Goal: Check status: Check status

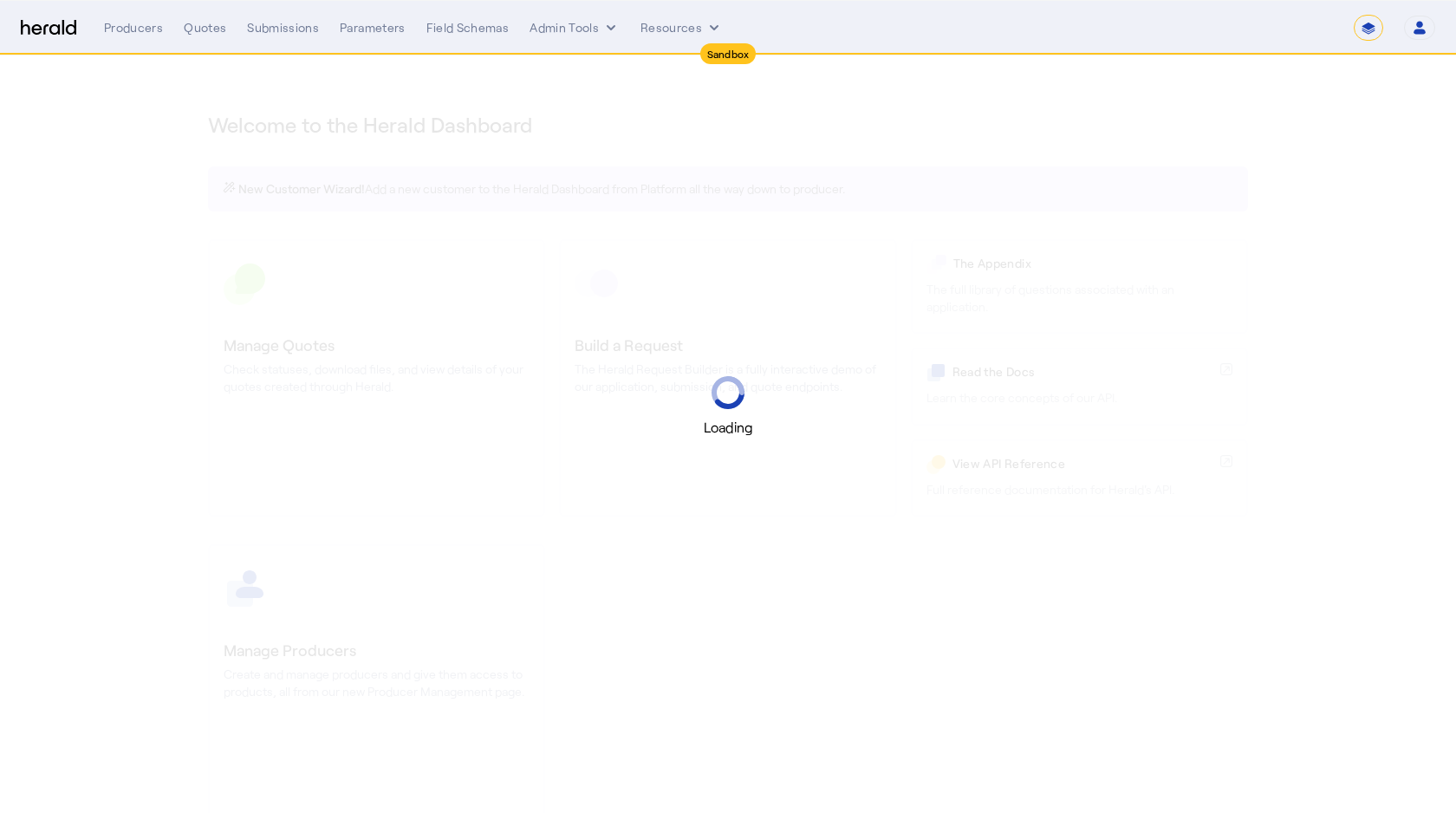
select select "*******"
select select "pfm_2v8p_herald_api"
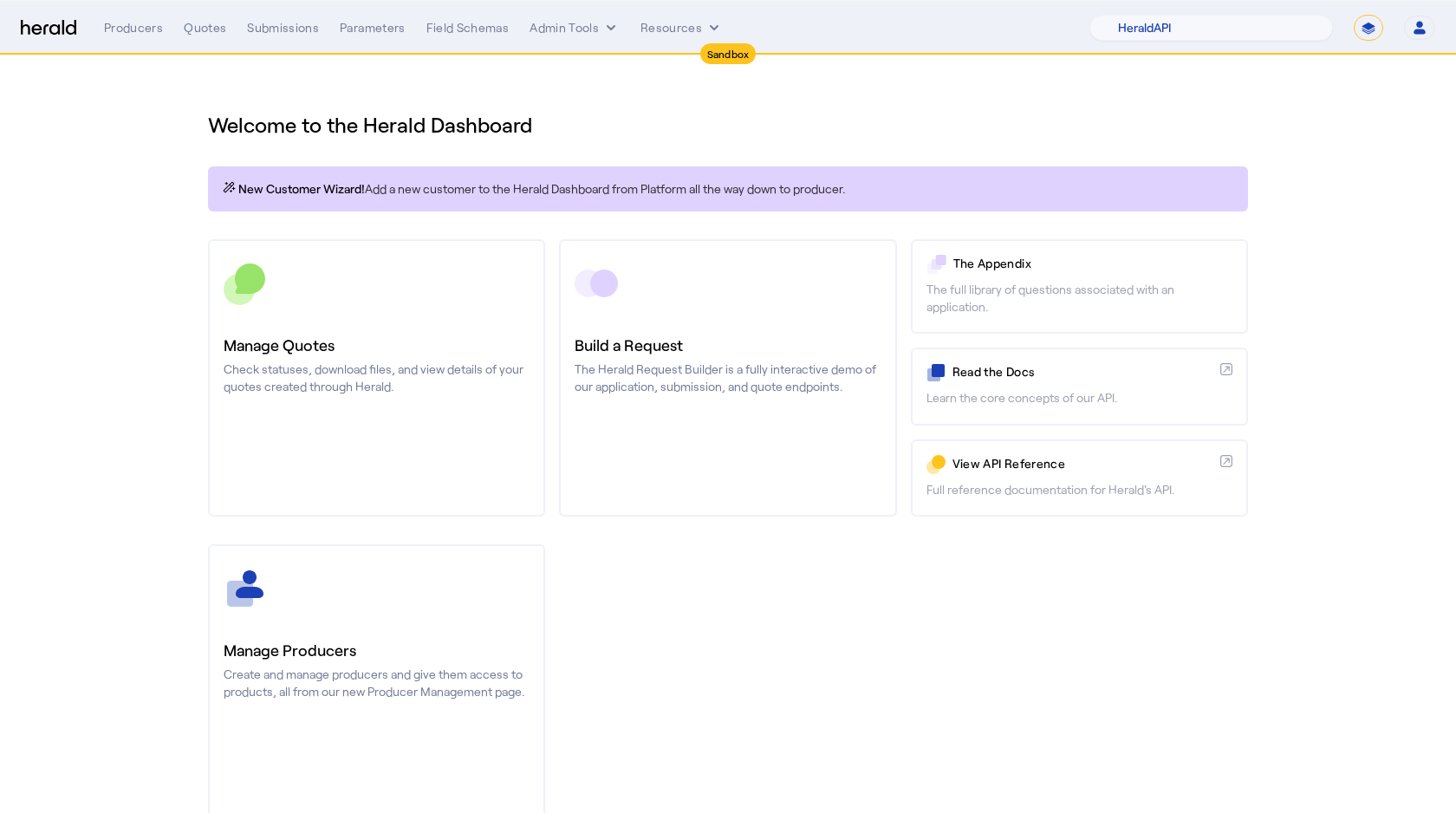
click at [1405, 28] on button "Open user menu" at bounding box center [1419, 28] width 31 height 25
click at [1356, 112] on div "Manage Team" at bounding box center [1366, 114] width 109 height 21
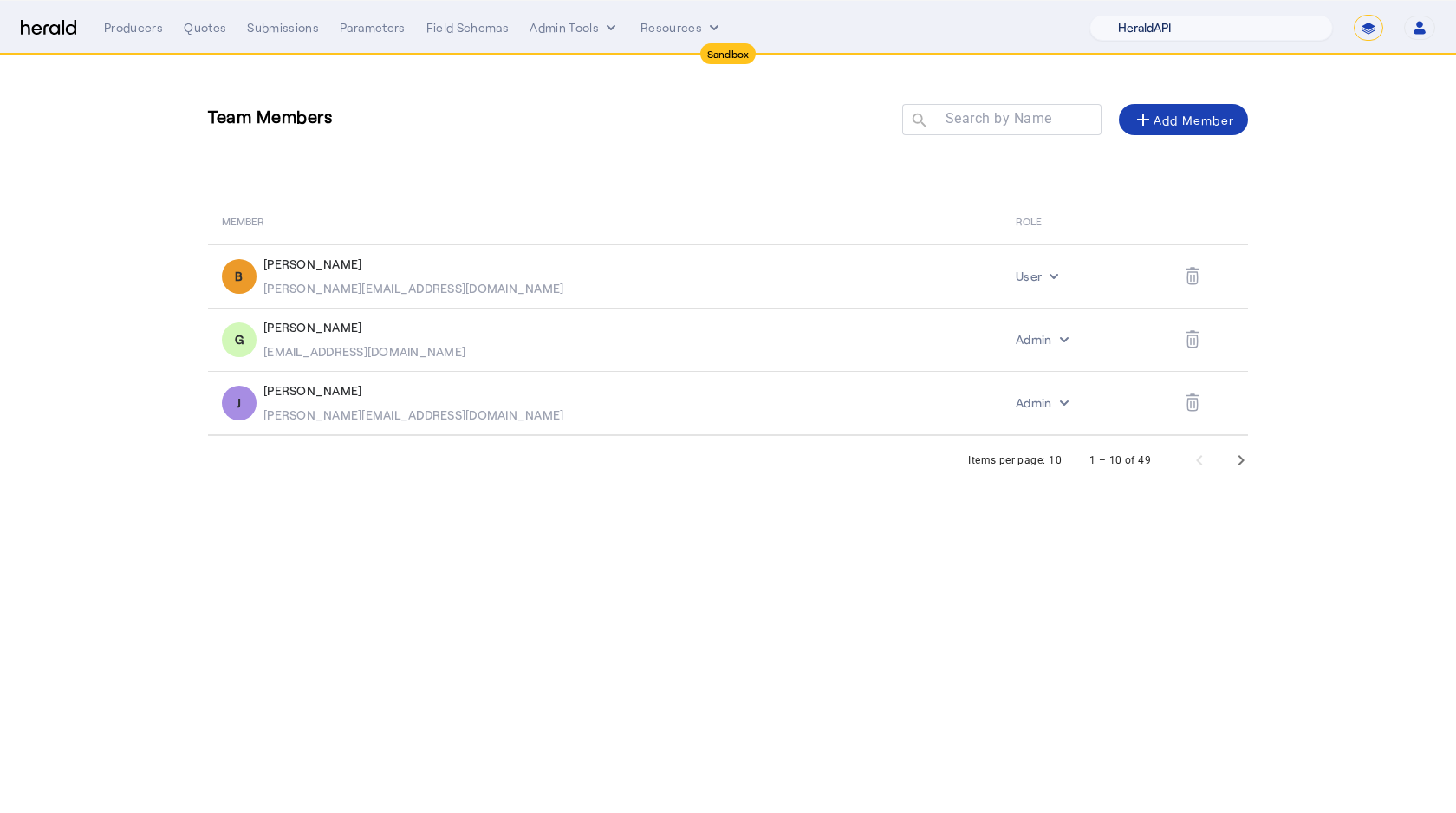
click at [1220, 15] on select "1Fort Acrisure Acturis Affinity Advisors Affinity Risk Agentero AmWins Anzen Ao…" at bounding box center [1211, 28] width 243 height 26
click at [1388, 31] on div "1Fort Acrisure Acturis Affinity Advisors Affinity Risk Agentero AmWins Anzen Ao…" at bounding box center [1262, 28] width 346 height 26
click at [1374, 28] on select "**********" at bounding box center [1368, 28] width 29 height 26
select select "**********"
click at [1353, 15] on select "**********" at bounding box center [1368, 28] width 29 height 26
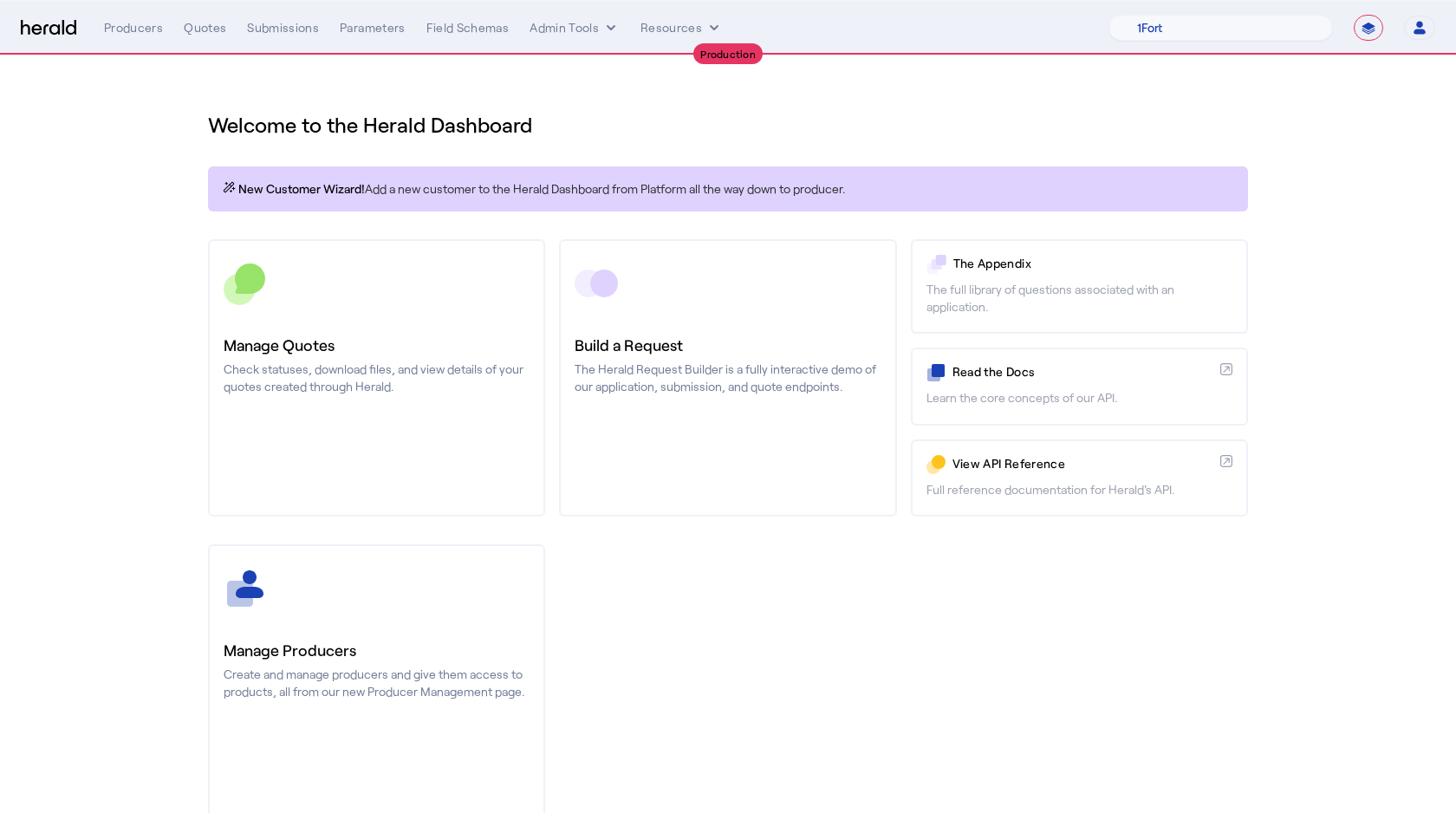
click at [1419, 30] on icon "button" at bounding box center [1419, 30] width 12 height 5
click at [1226, 84] on div at bounding box center [728, 406] width 1456 height 813
click at [1219, 33] on select "1Fort Affinity Risk Arlington [PERSON_NAME] BindHQ Bunker CRC Campus Coverage C…" at bounding box center [1220, 28] width 224 height 26
click at [1108, 15] on select "1Fort Affinity Risk Arlington [PERSON_NAME] BindHQ Bunker CRC Campus Coverage C…" at bounding box center [1220, 28] width 224 height 26
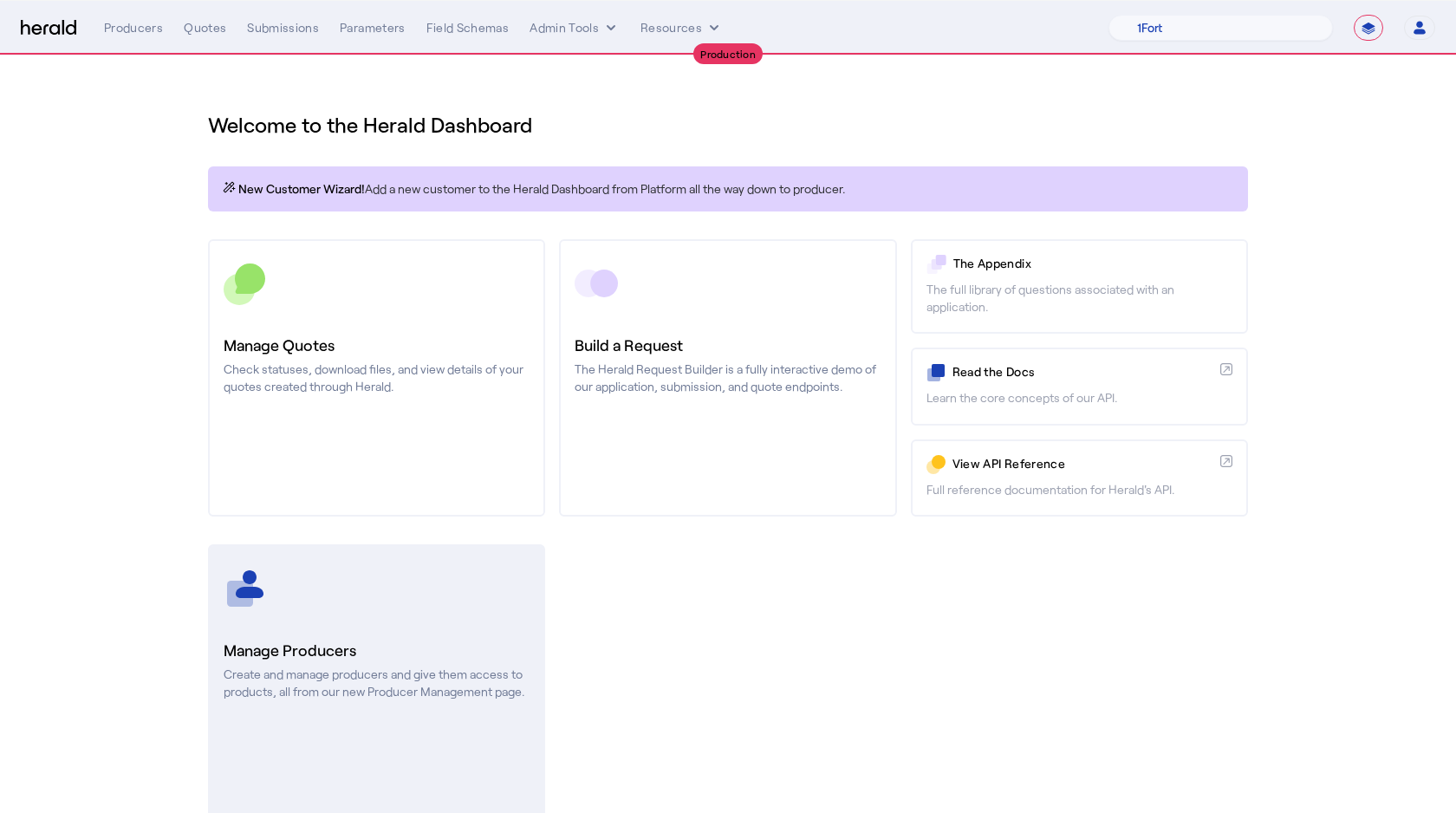
click at [311, 650] on h3 "Manage Producers" at bounding box center [376, 650] width 306 height 25
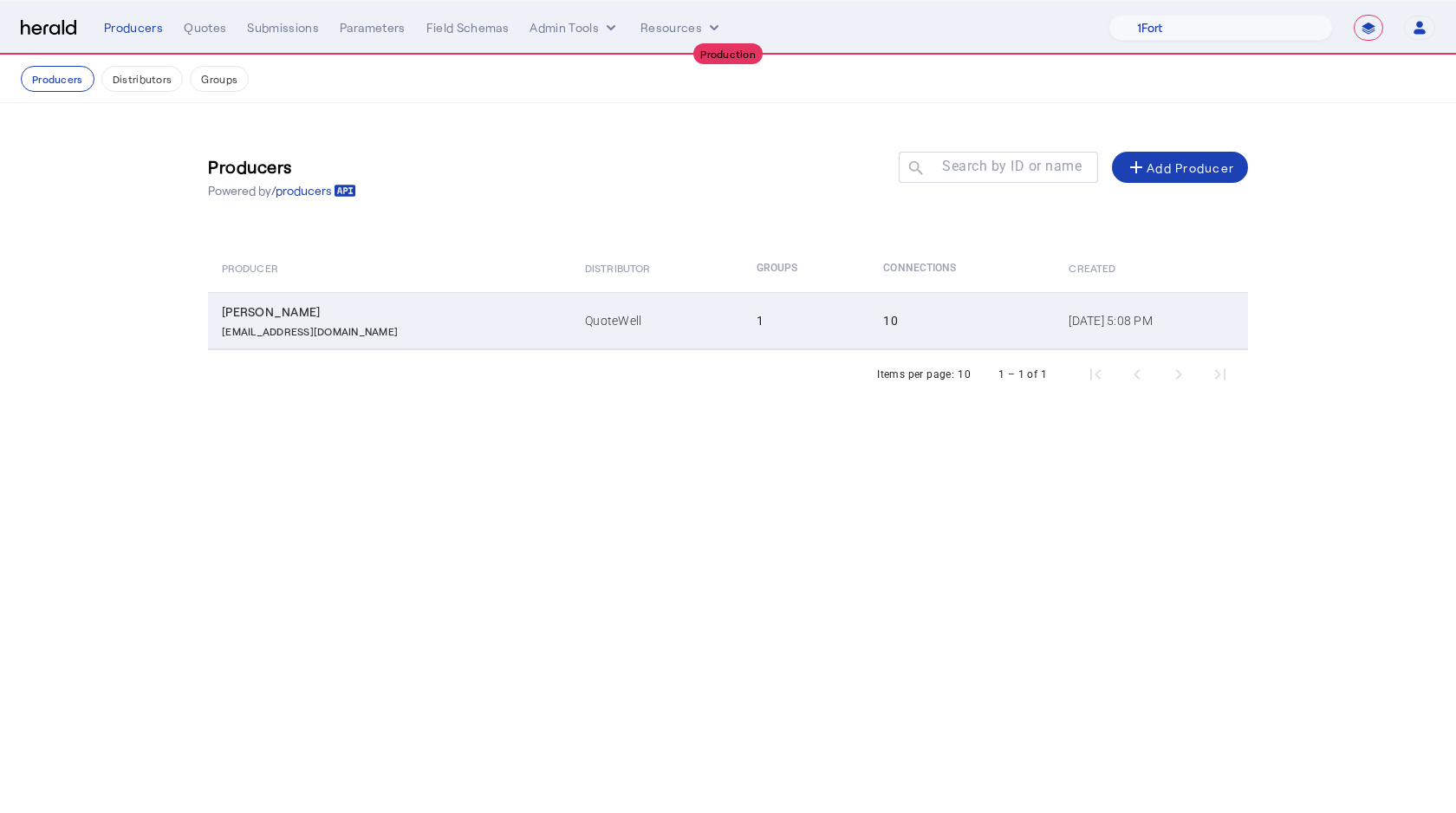
click at [360, 325] on div "[EMAIL_ADDRESS][DOMAIN_NAME]" at bounding box center [393, 330] width 342 height 17
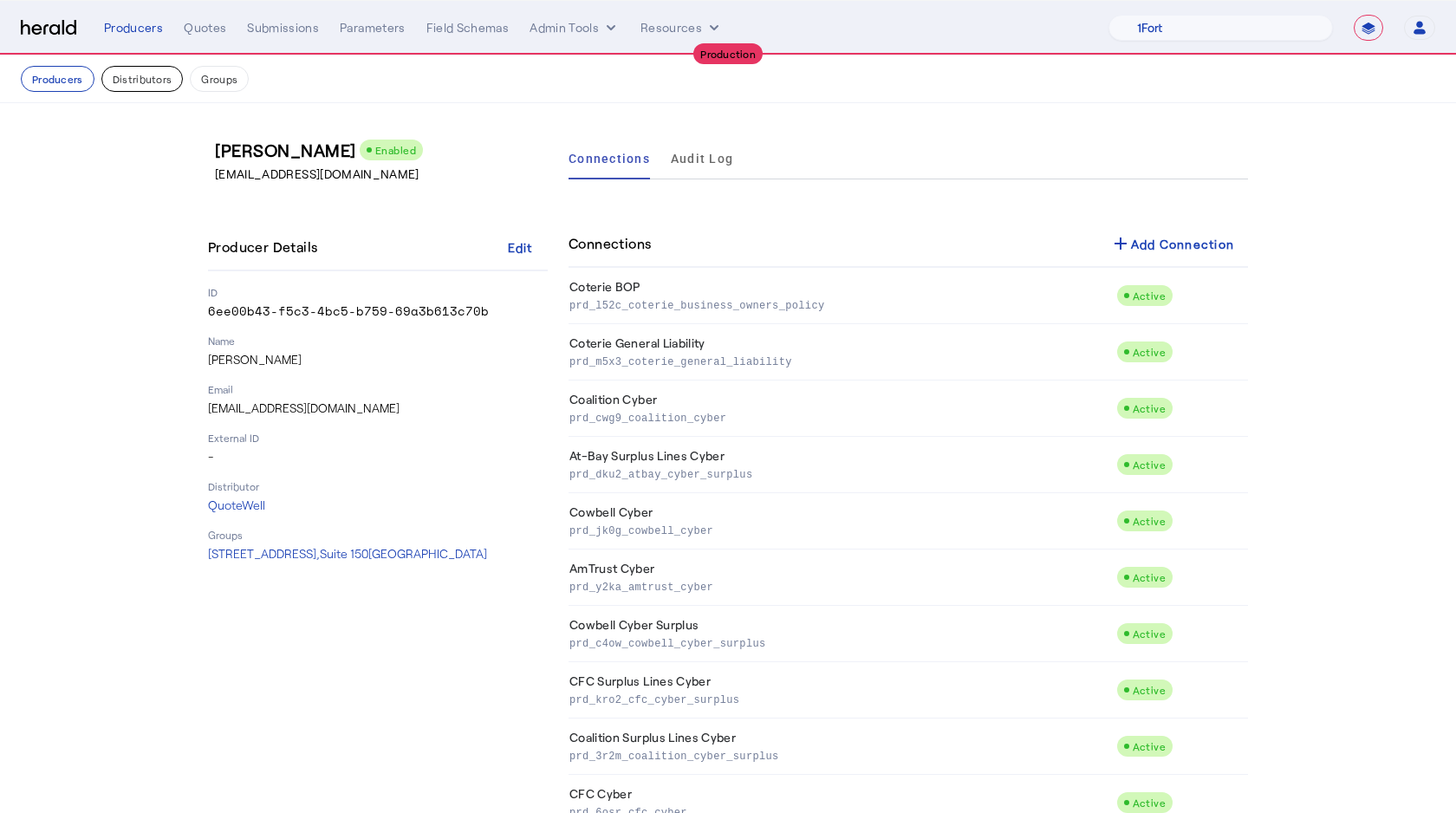
click at [152, 78] on button "Distributors" at bounding box center [142, 78] width 83 height 26
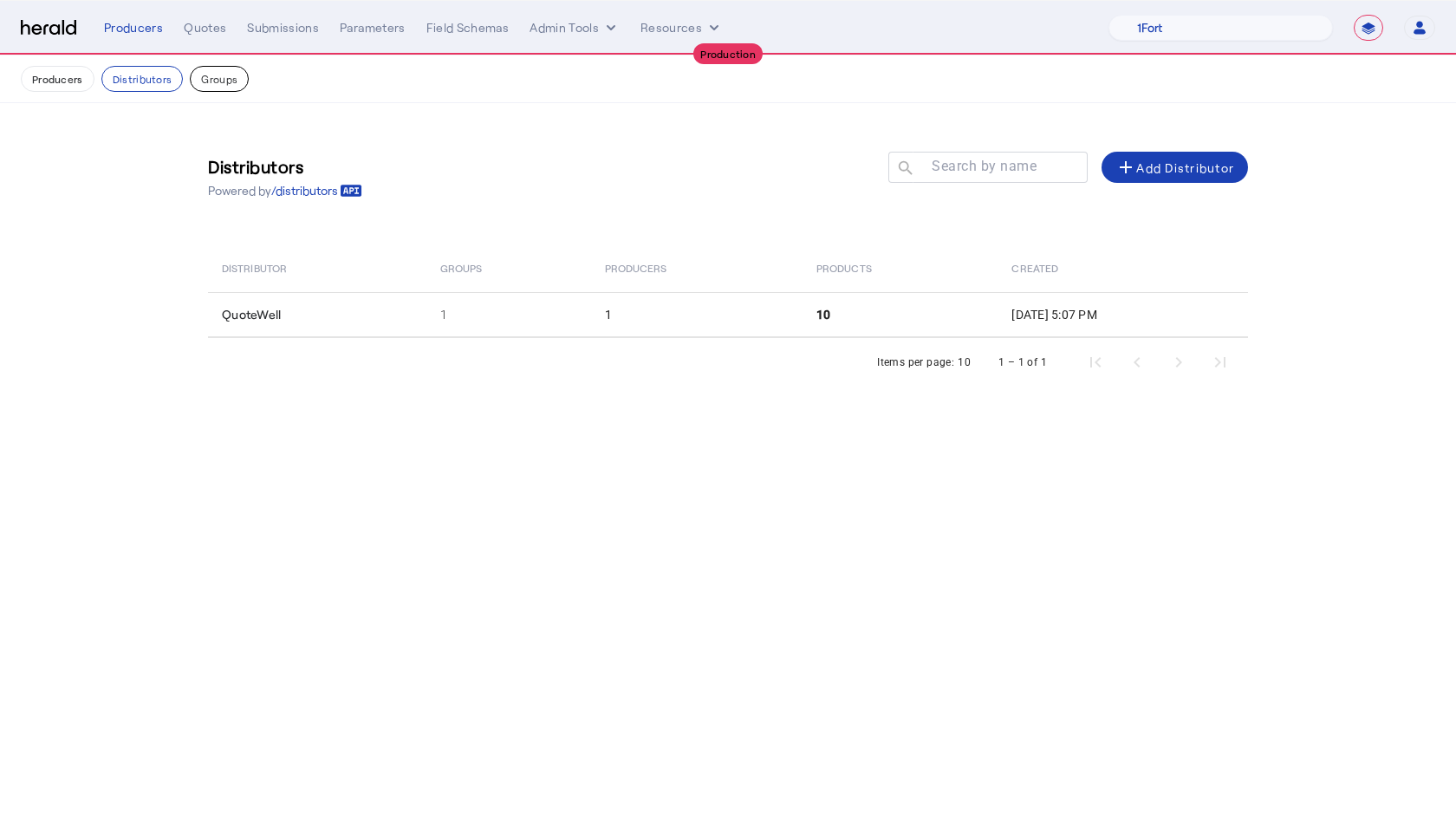
click at [217, 82] on button "Groups" at bounding box center [219, 78] width 59 height 26
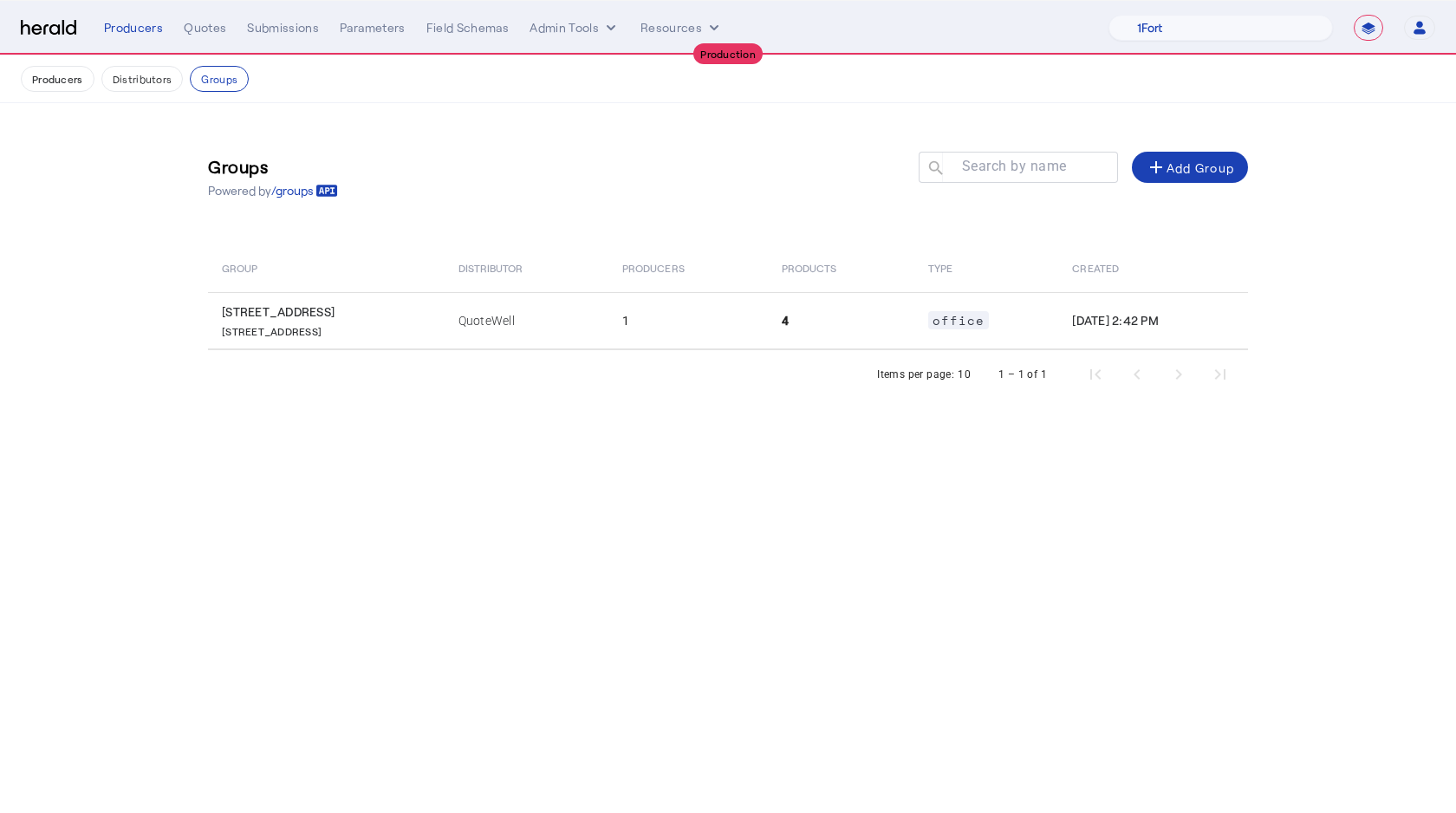
click at [362, 180] on div "Groups Powered by /groups Search by name search add Add Group" at bounding box center [728, 177] width 1040 height 78
click at [131, 83] on button "Distributors" at bounding box center [142, 78] width 83 height 26
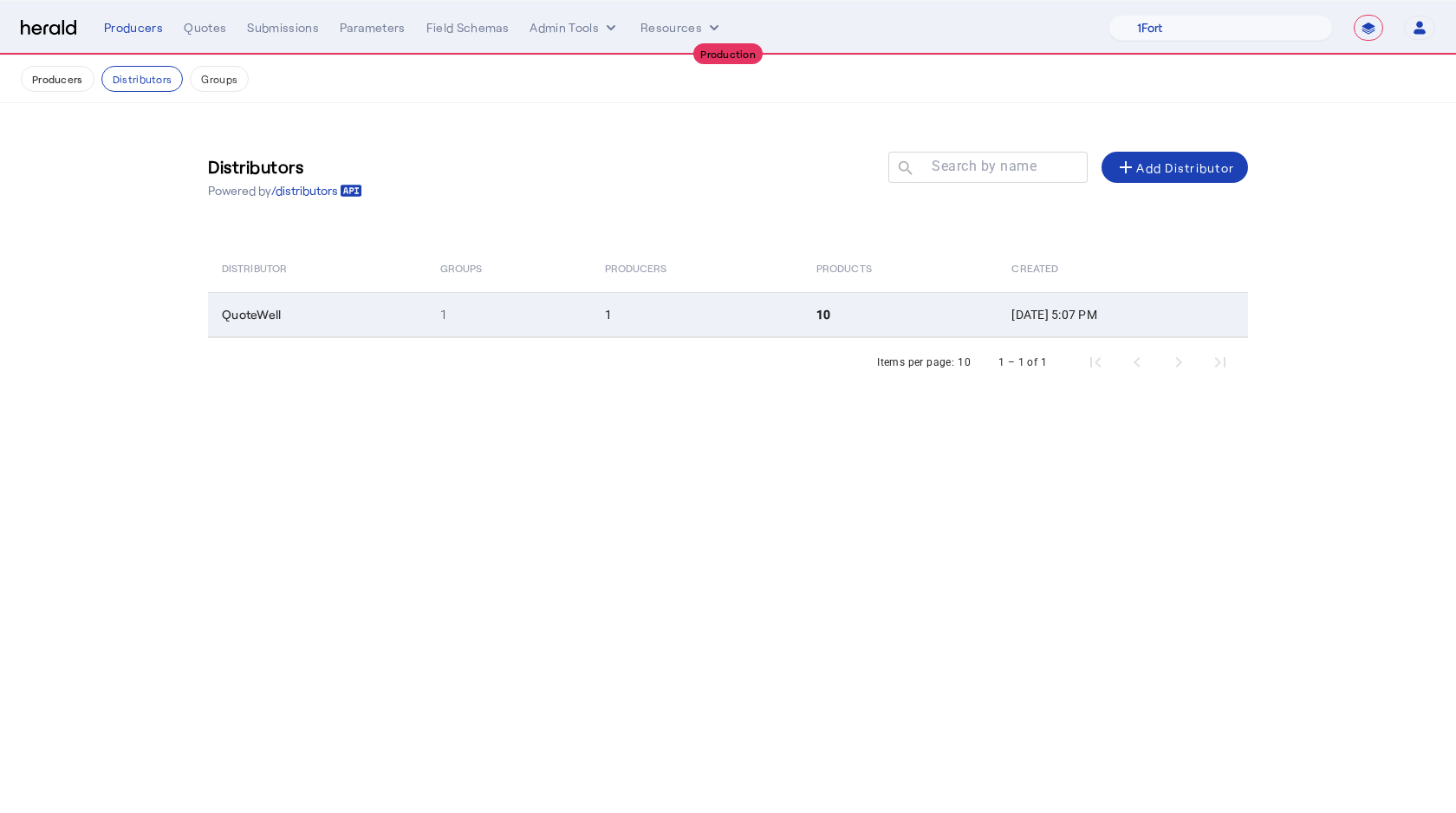
click at [342, 331] on td "QuoteWell" at bounding box center [317, 313] width 218 height 45
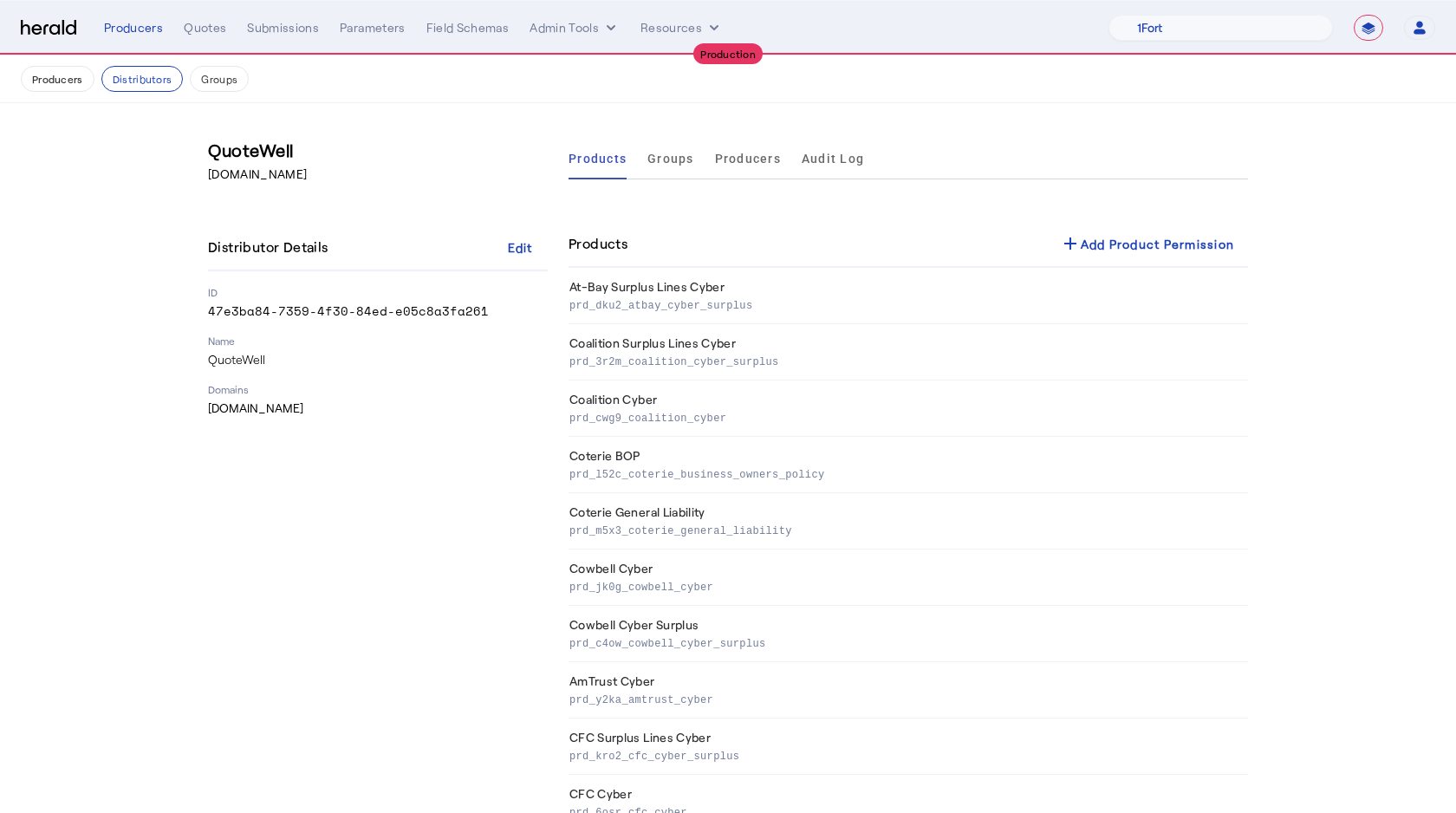
click at [208, 183] on div "QuoteWell [DOMAIN_NAME] Distributor Details Edit ID 47e3ba84-7359-4f30-84ed-e05…" at bounding box center [378, 484] width 340 height 693
click at [84, 78] on button "Producers" at bounding box center [58, 78] width 74 height 26
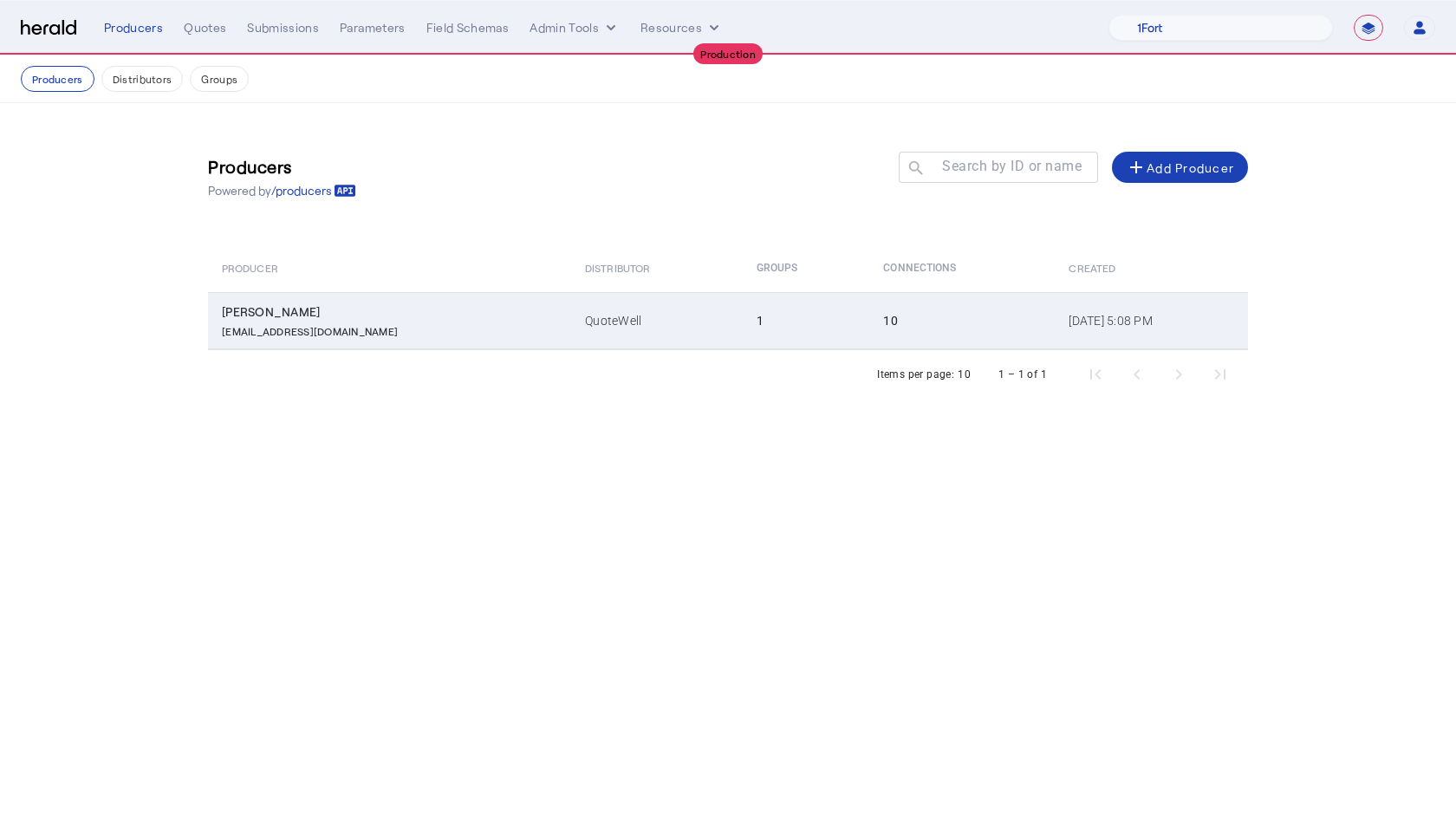
click at [369, 340] on td "[PERSON_NAME] [EMAIL_ADDRESS][DOMAIN_NAME]" at bounding box center [389, 320] width 363 height 57
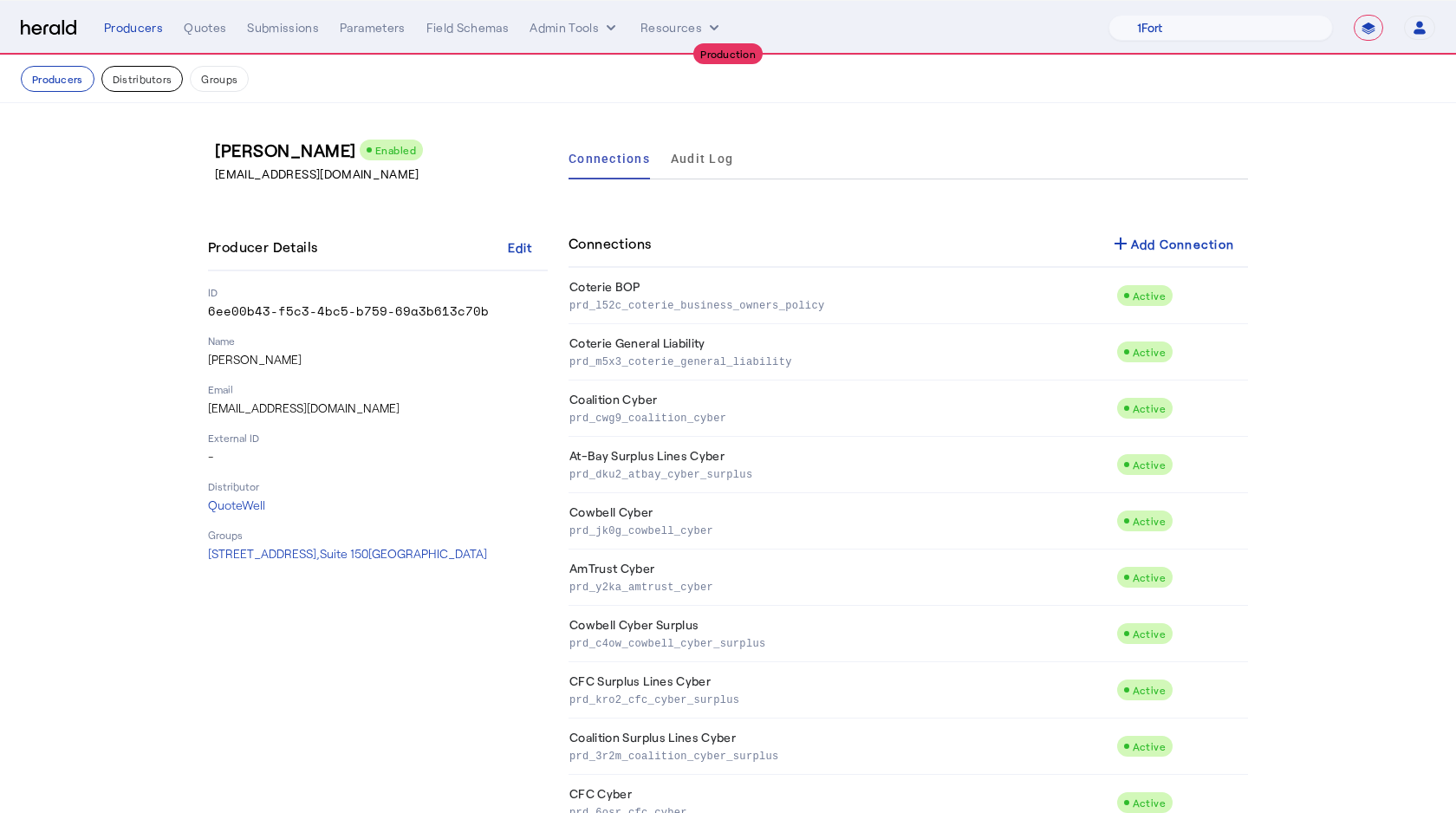
click at [120, 77] on button "Distributors" at bounding box center [142, 78] width 83 height 26
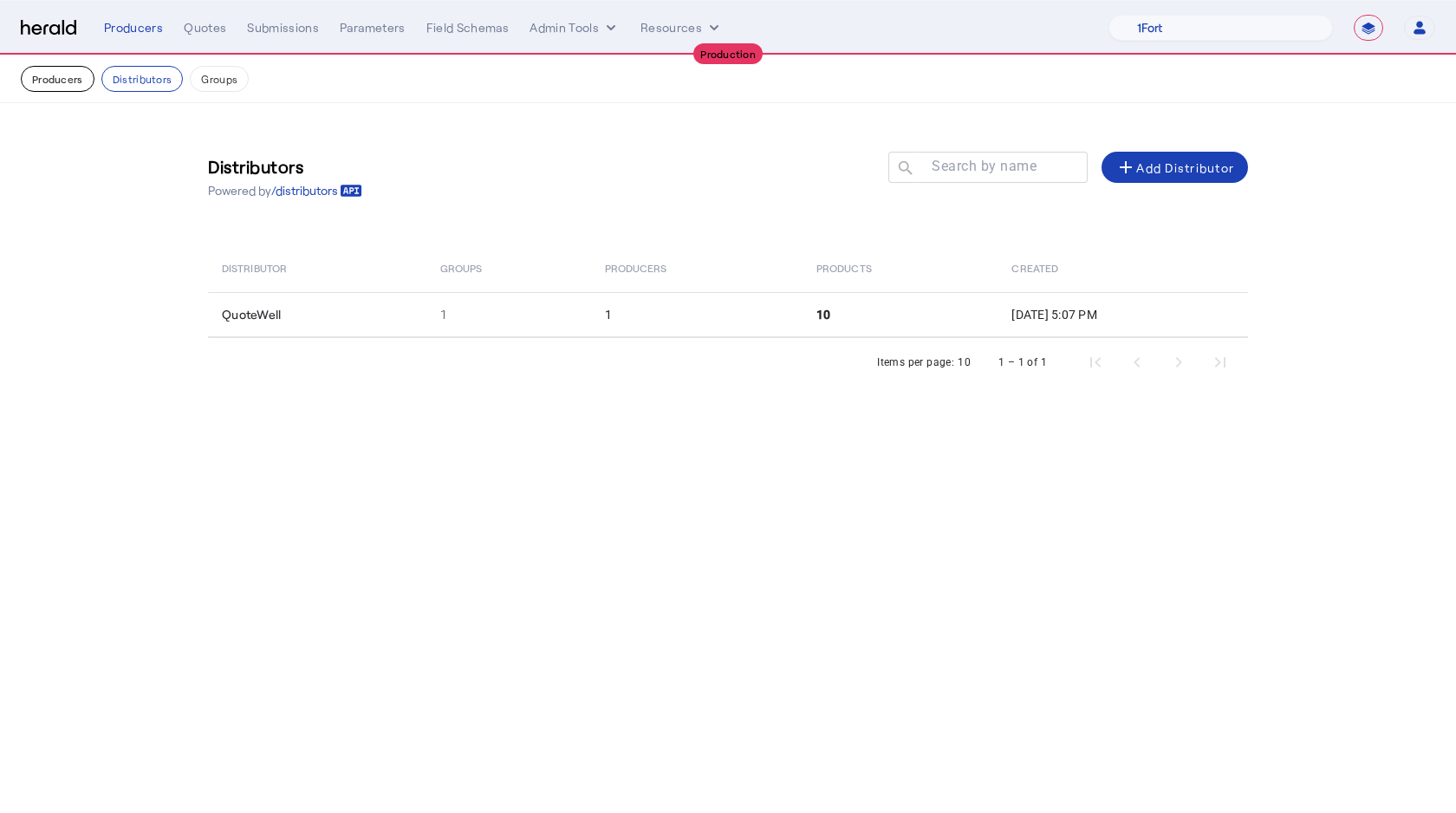
click at [66, 77] on button "Producers" at bounding box center [58, 78] width 74 height 26
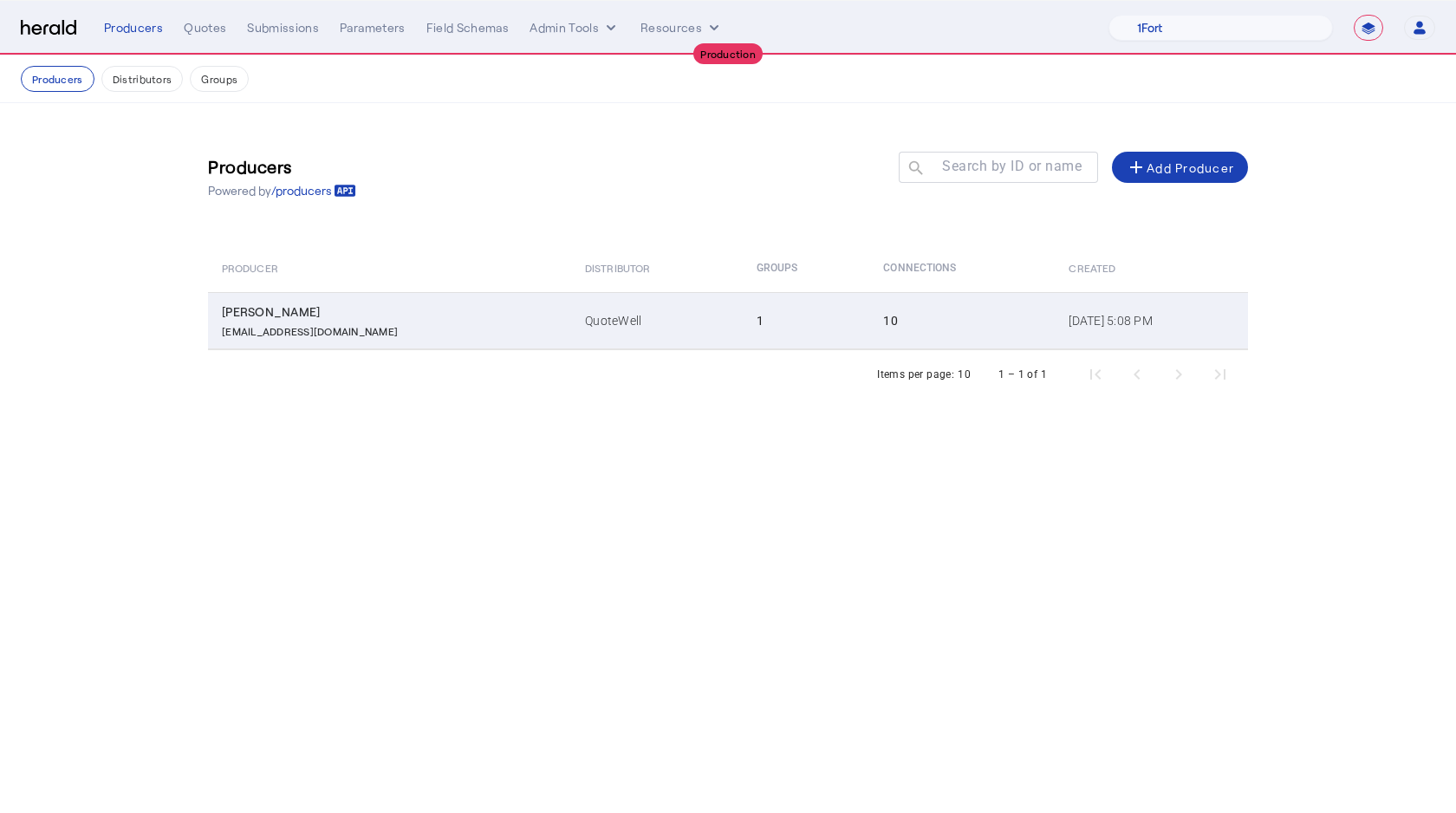
click at [608, 339] on td "QuoteWell" at bounding box center [656, 320] width 171 height 57
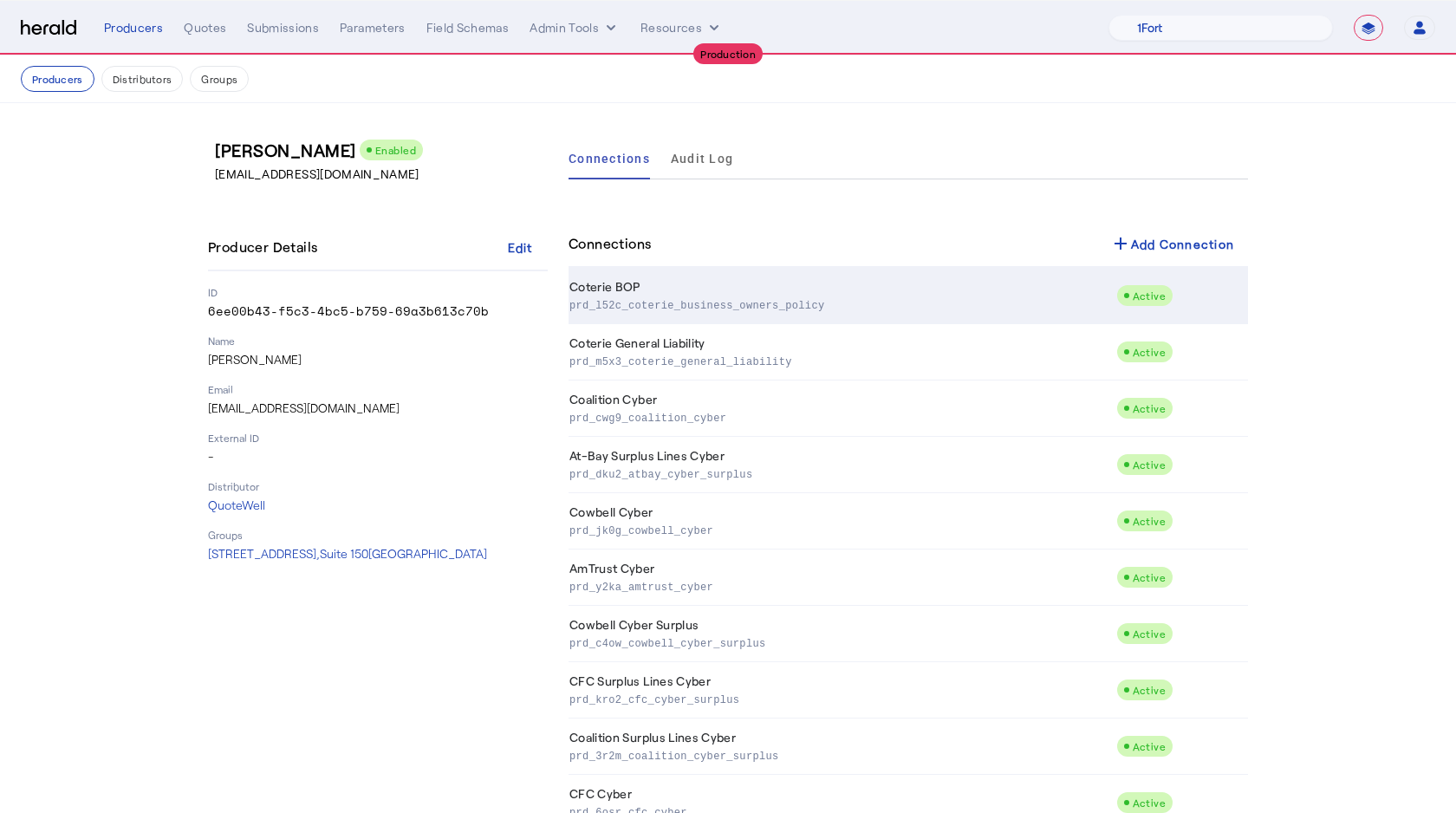
scroll to position [53, 0]
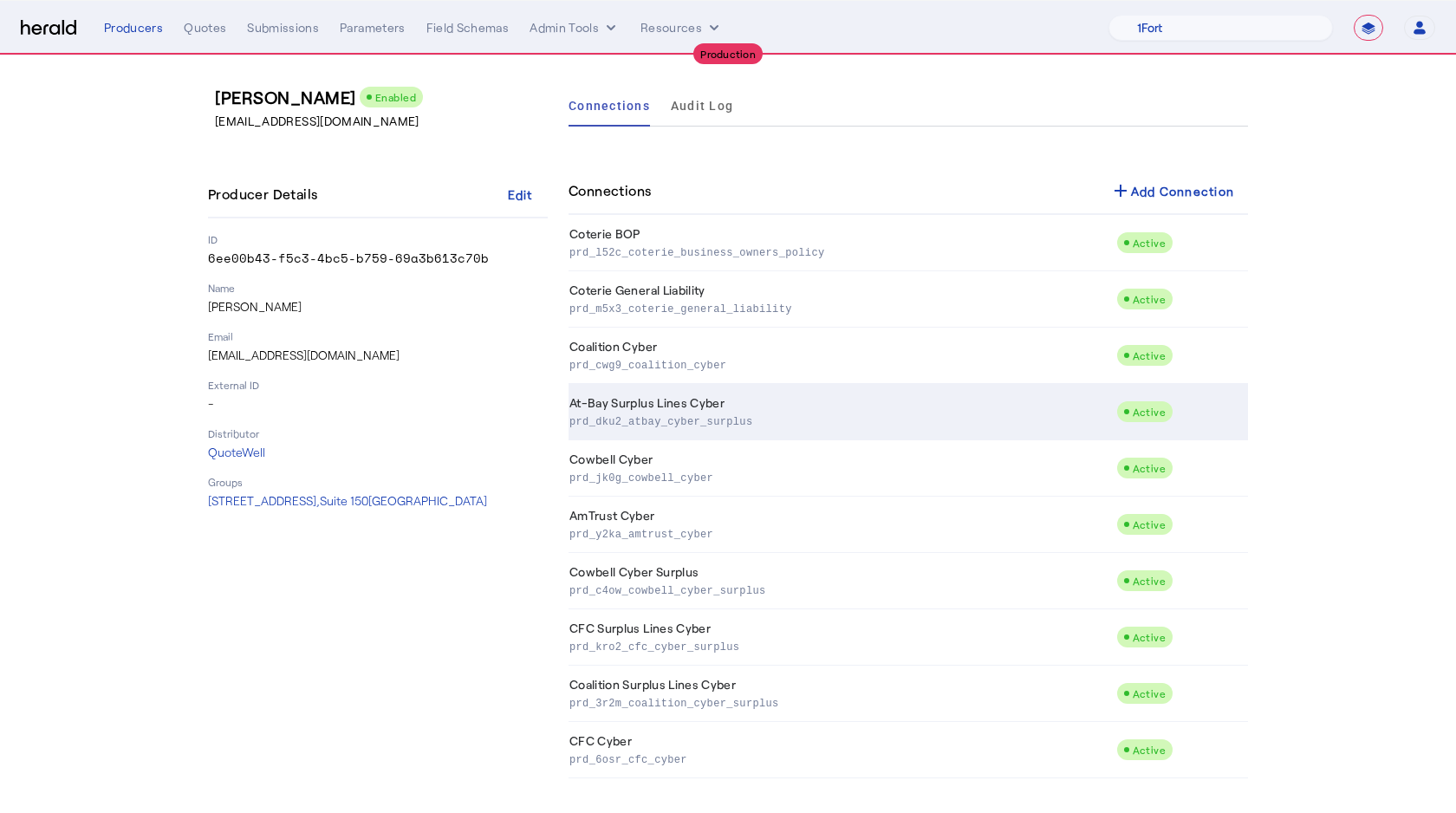
click at [671, 415] on p "prd_dku2_atbay_cyber_surplus" at bounding box center [839, 420] width 539 height 17
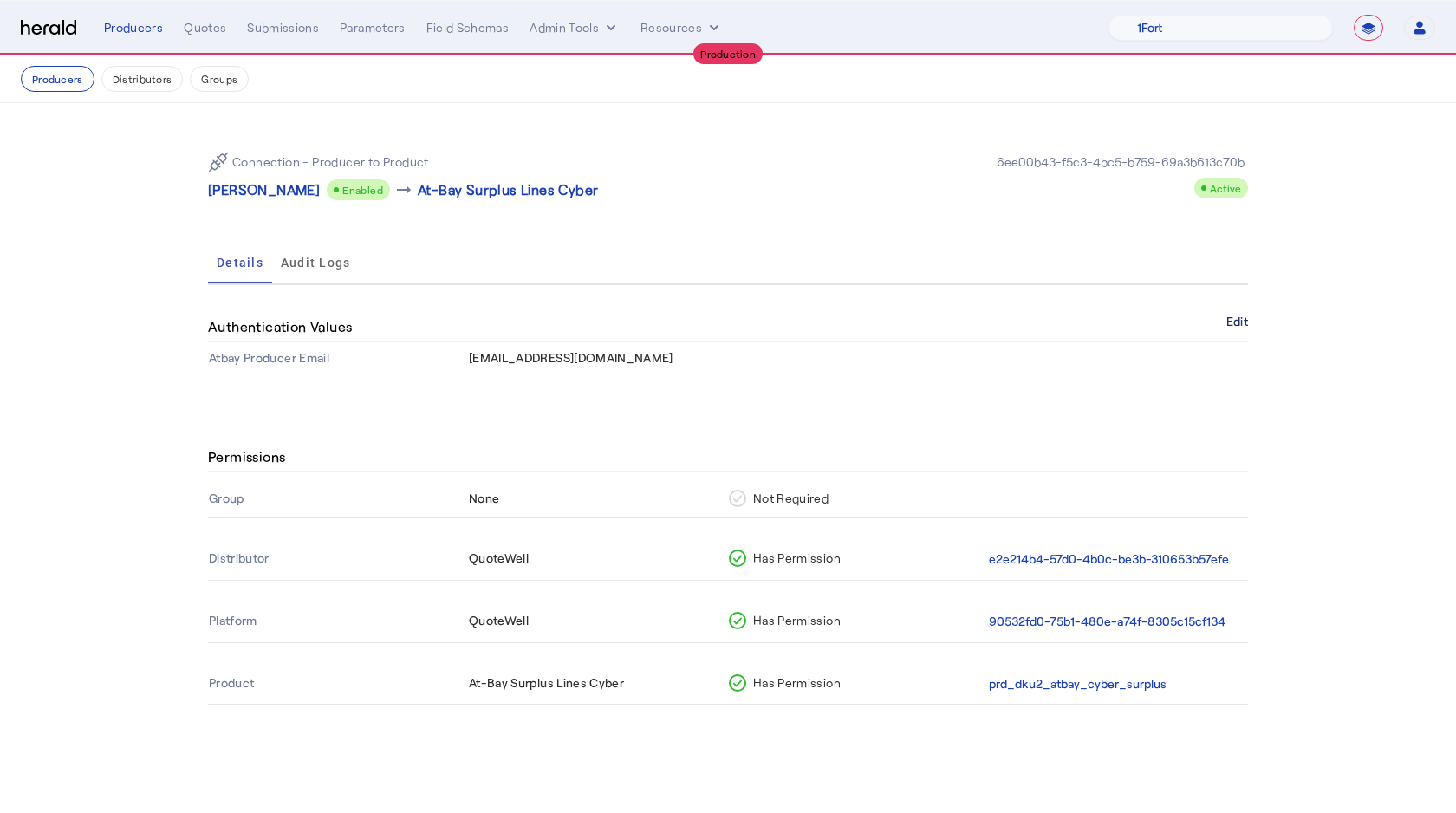
click at [1236, 323] on button "Edit" at bounding box center [1237, 321] width 22 height 10
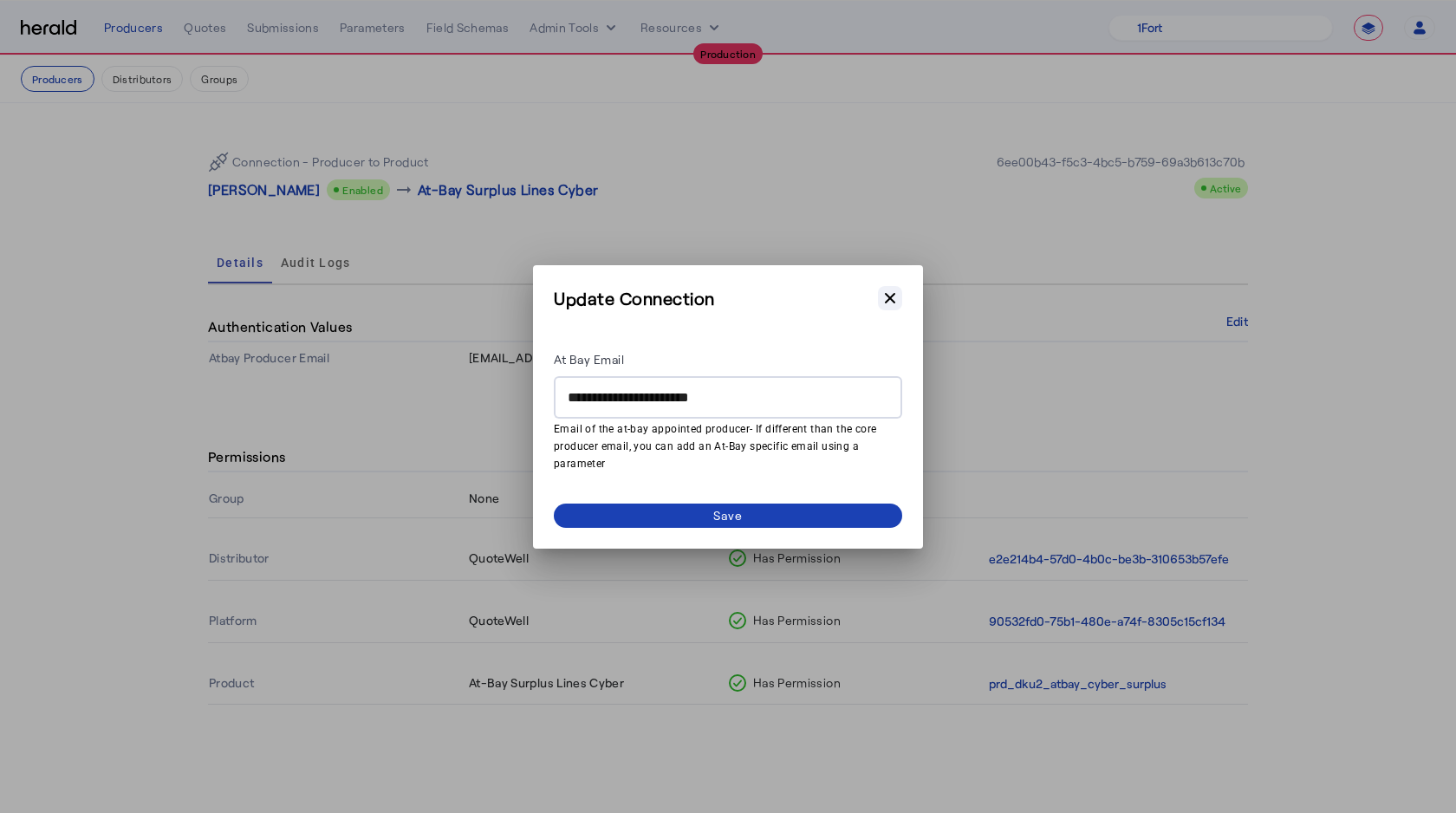
click at [889, 303] on icon "button" at bounding box center [890, 298] width 17 height 17
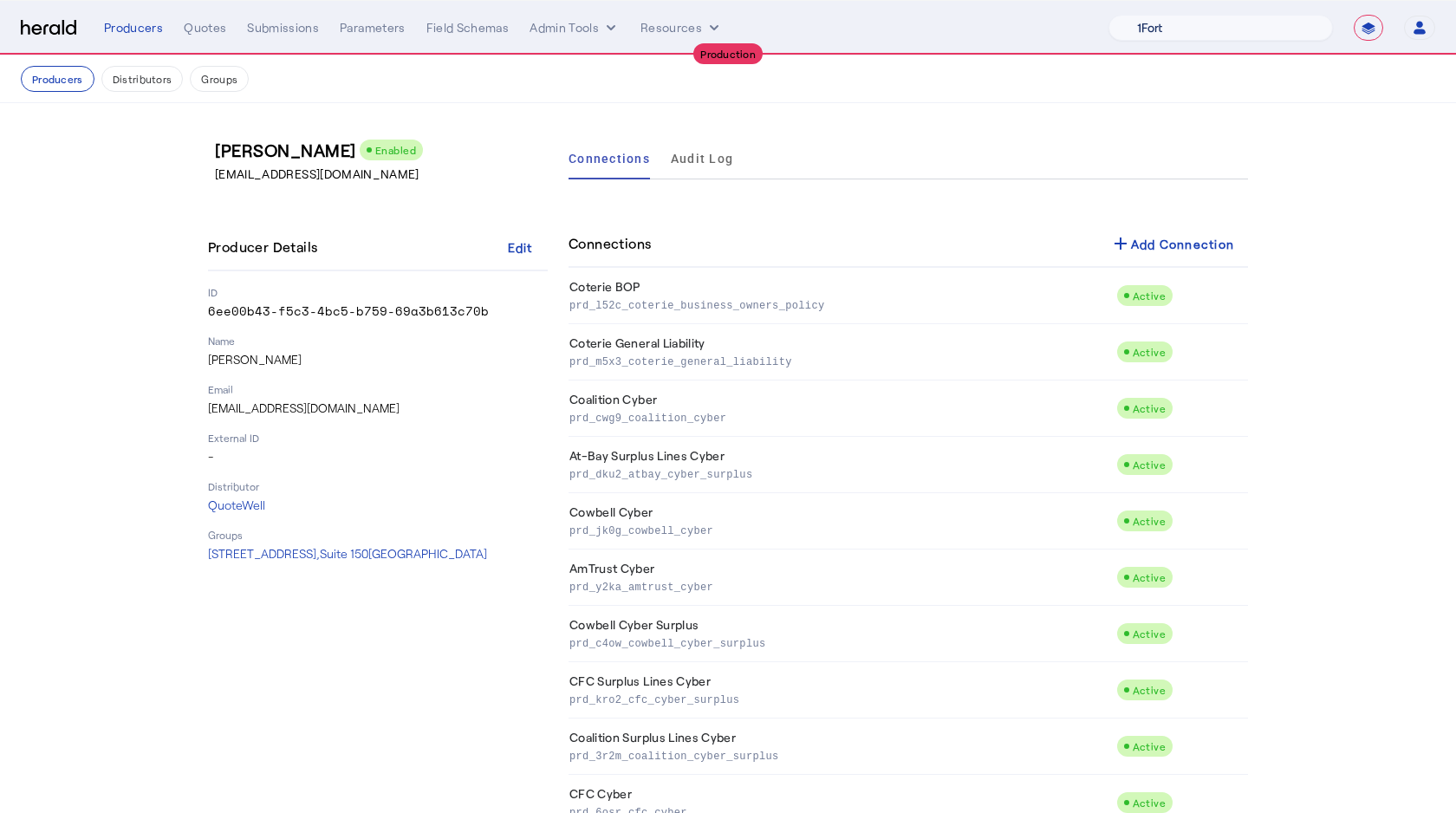
click at [1240, 21] on select "1Fort Affinity Risk Arlington [PERSON_NAME] BindHQ Bunker CRC Campus Coverage C…" at bounding box center [1220, 28] width 224 height 26
select select "pfm_v94t_fifthwall"
click at [1108, 15] on select "1Fort Affinity Risk Arlington [PERSON_NAME] BindHQ Bunker CRC Campus Coverage C…" at bounding box center [1220, 28] width 224 height 26
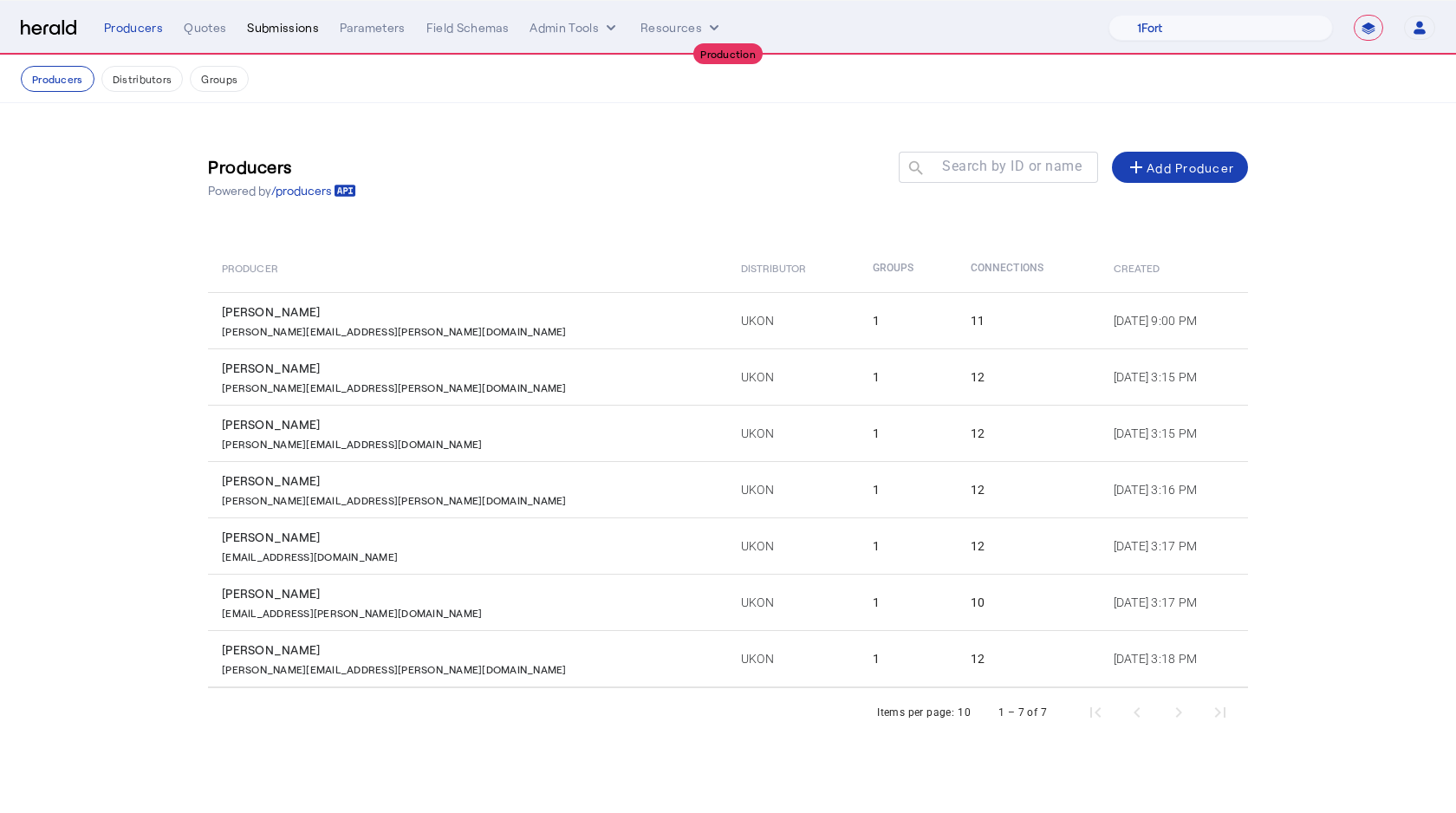
click at [283, 21] on div "Submissions" at bounding box center [283, 28] width 72 height 17
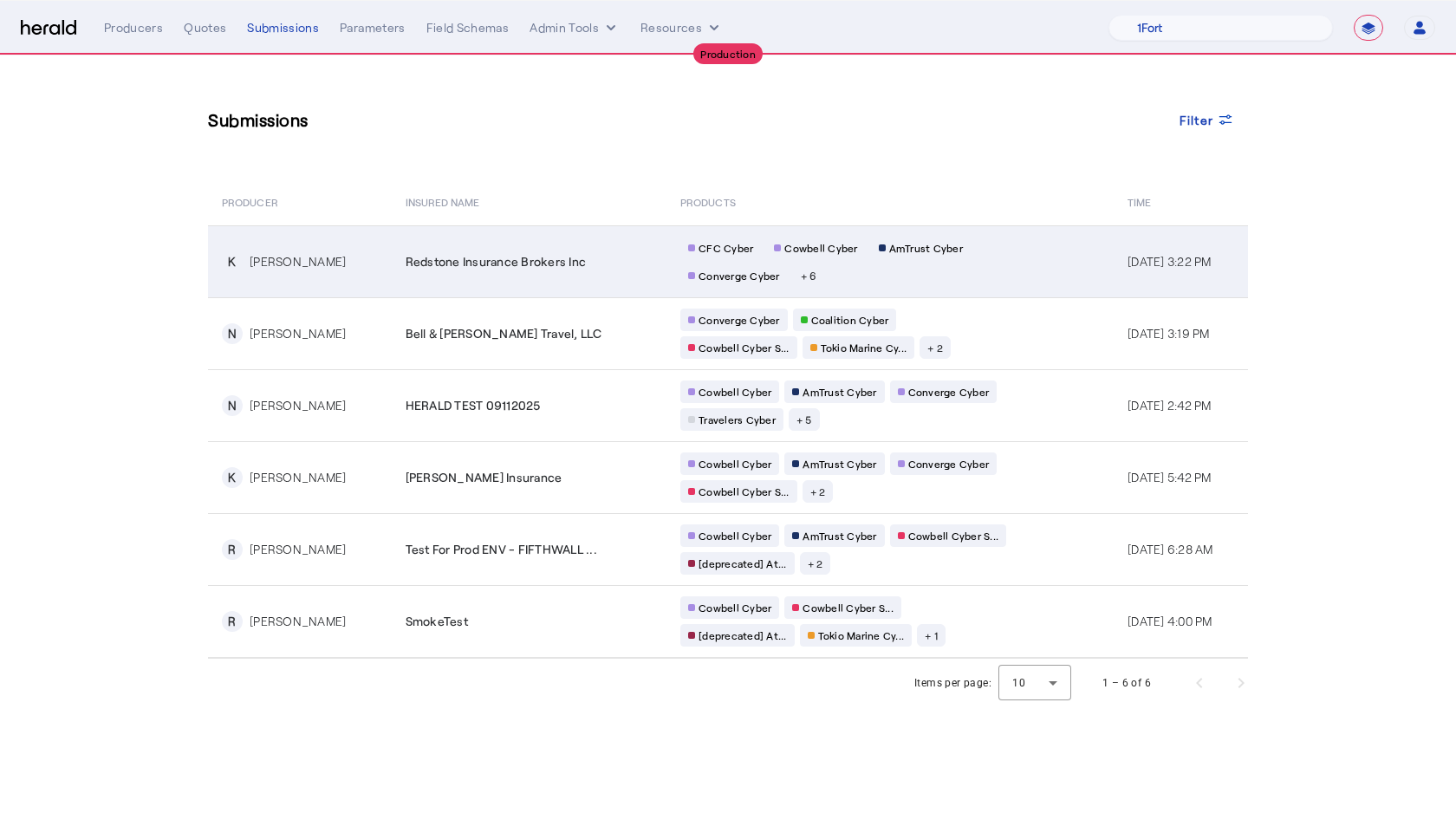
click at [431, 280] on td "Redstone Insurance Brokers Inc" at bounding box center [528, 261] width 274 height 72
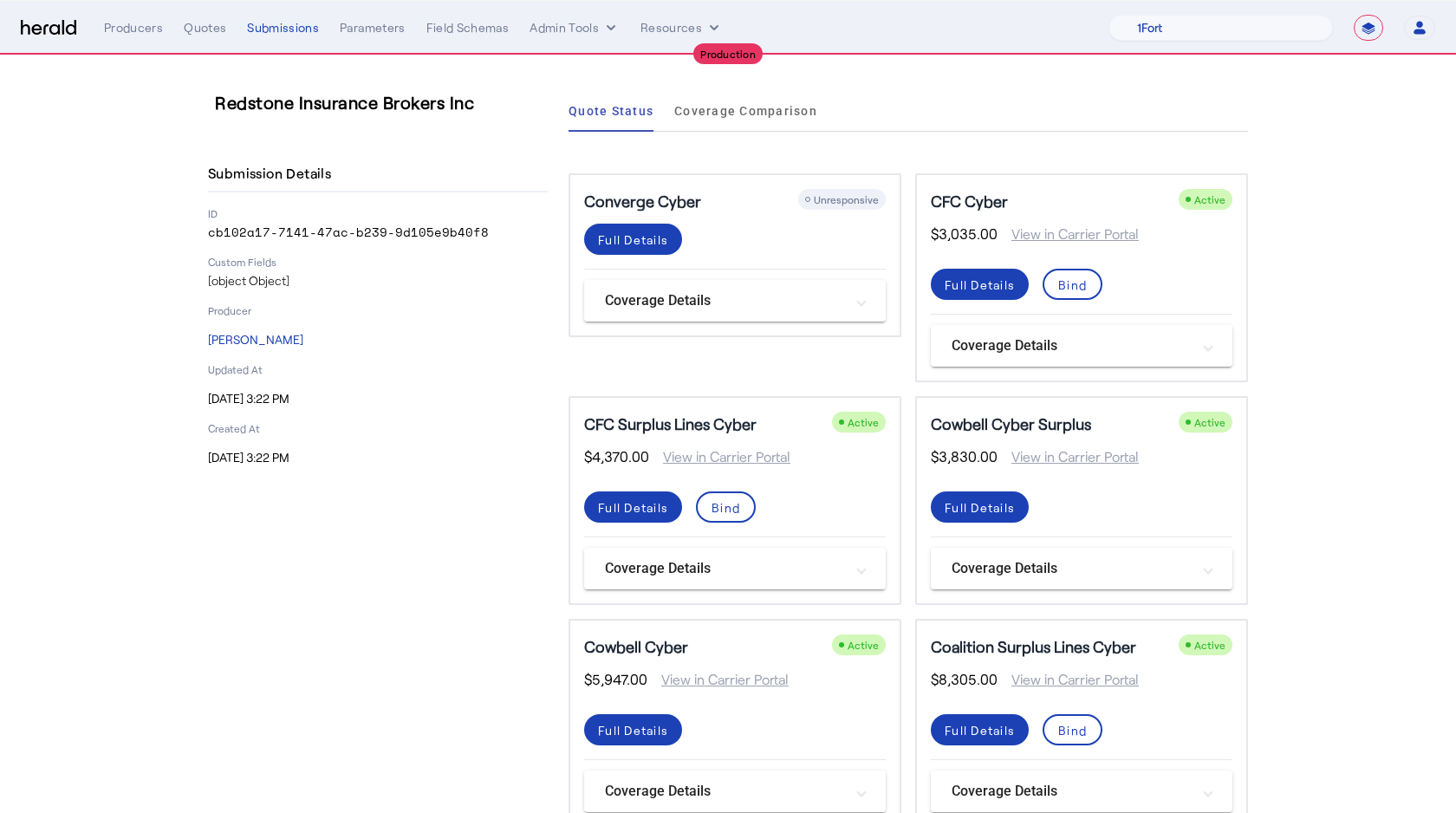
click at [522, 438] on div "Submission Details ID cb102a17-7141-47ac-b239-9d105e9b40f8 Custom Fields [objec…" at bounding box center [378, 311] width 340 height 311
click at [276, 25] on div "Submissions" at bounding box center [283, 28] width 72 height 17
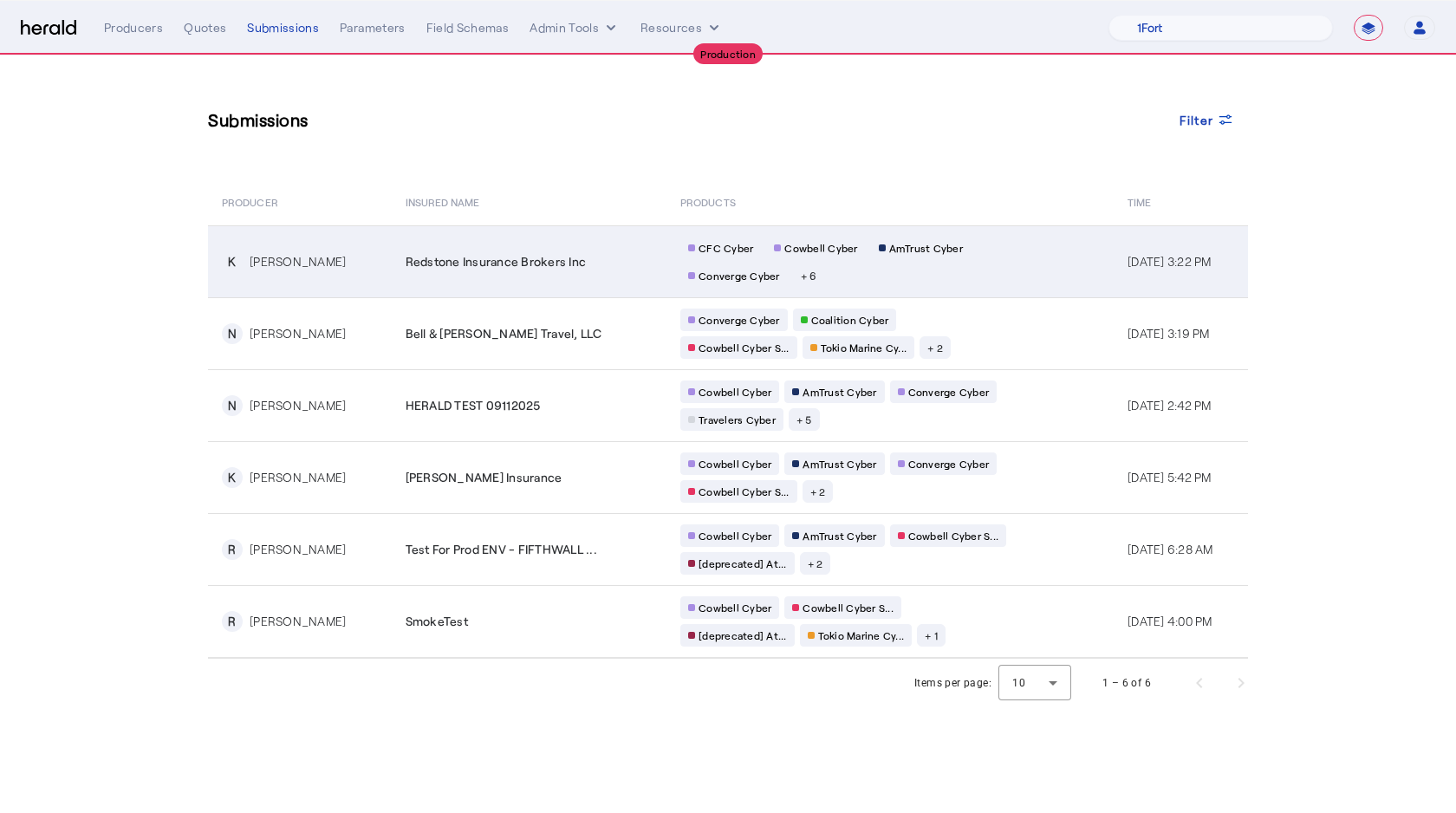
click at [491, 278] on td "Redstone Insurance Brokers Inc" at bounding box center [528, 261] width 274 height 72
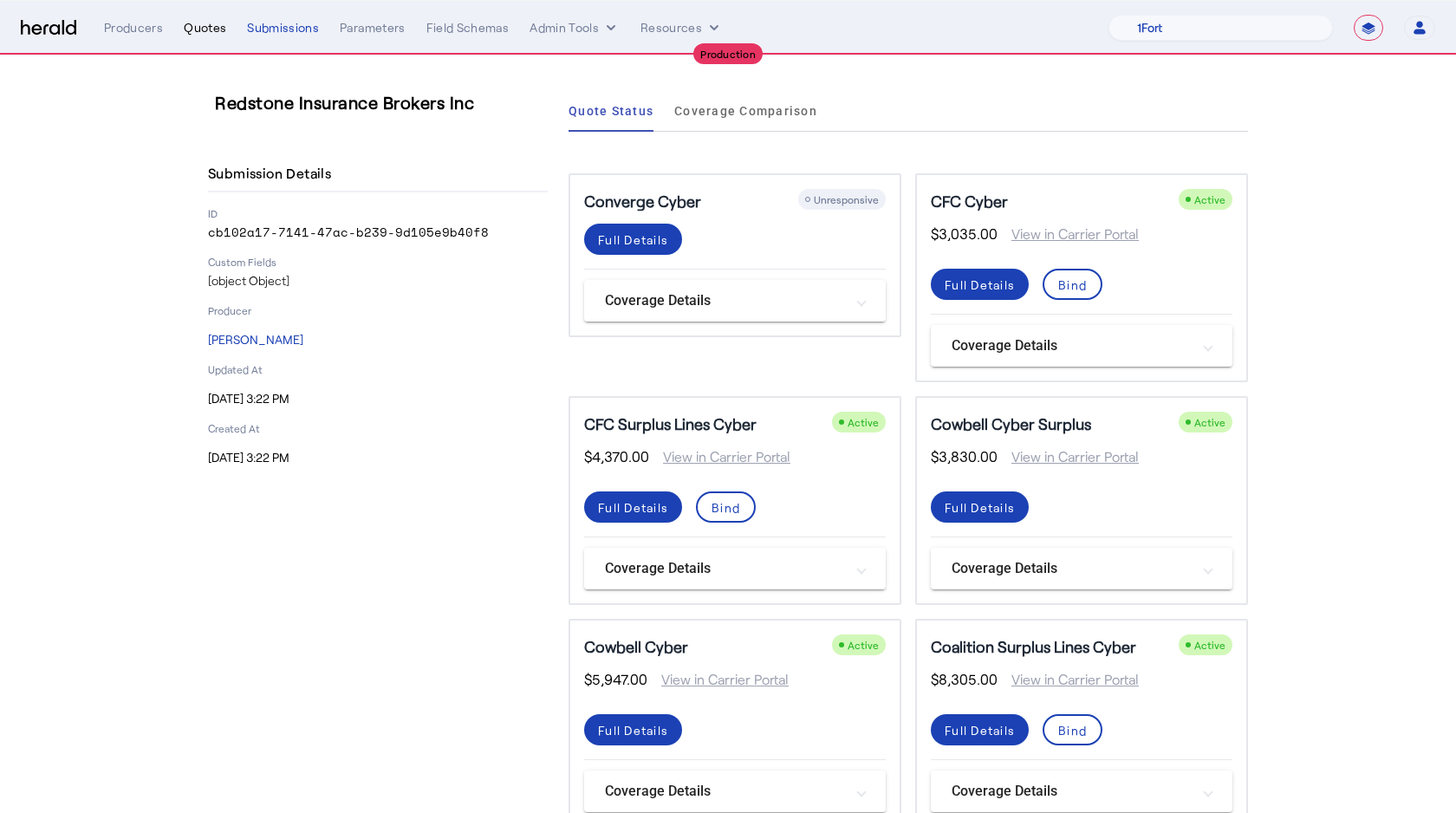
click at [210, 26] on div "Quotes" at bounding box center [204, 28] width 43 height 17
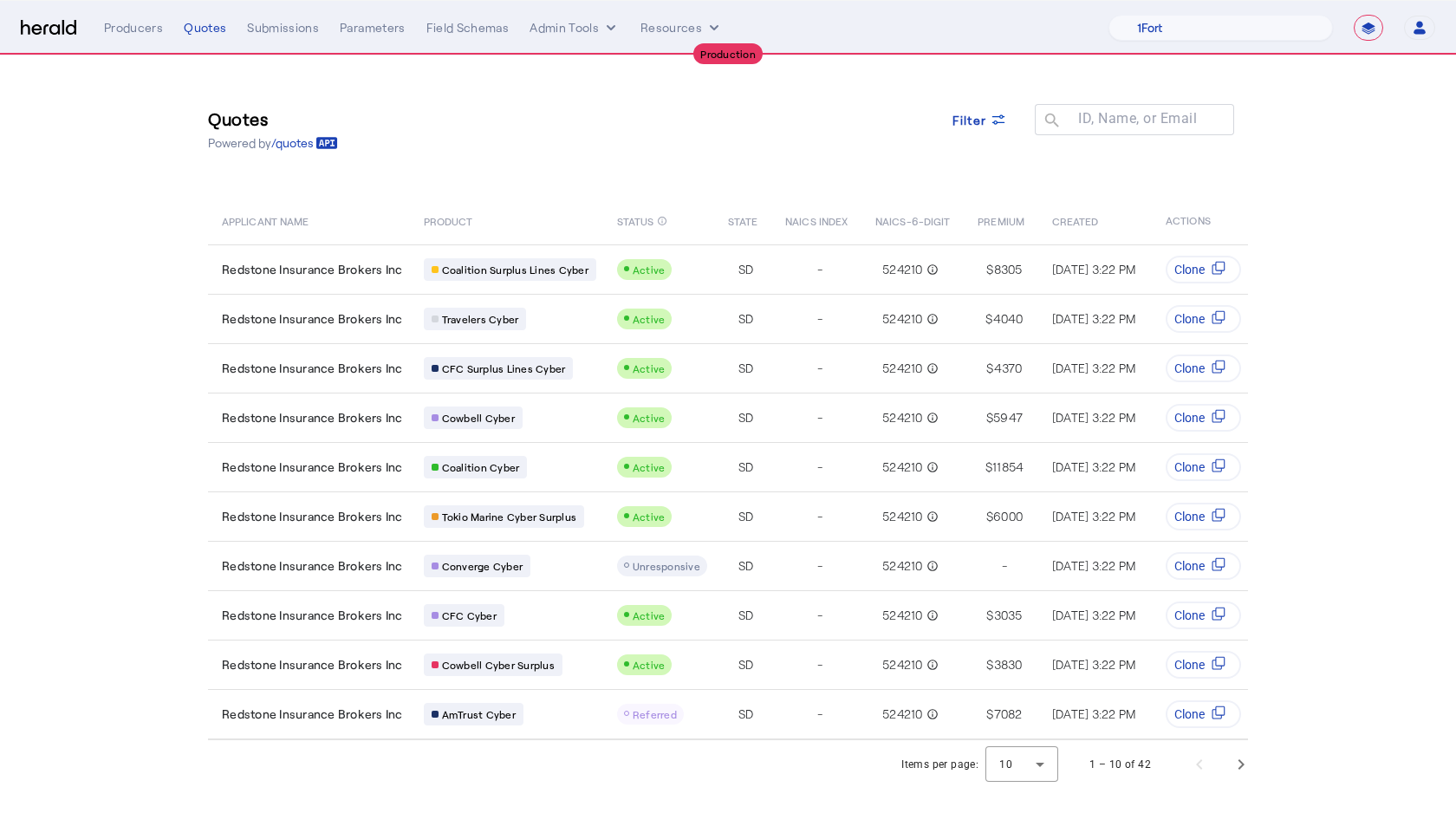
click at [286, 17] on div "**********" at bounding box center [768, 28] width 1331 height 26
click at [288, 32] on div "Submissions" at bounding box center [283, 28] width 72 height 17
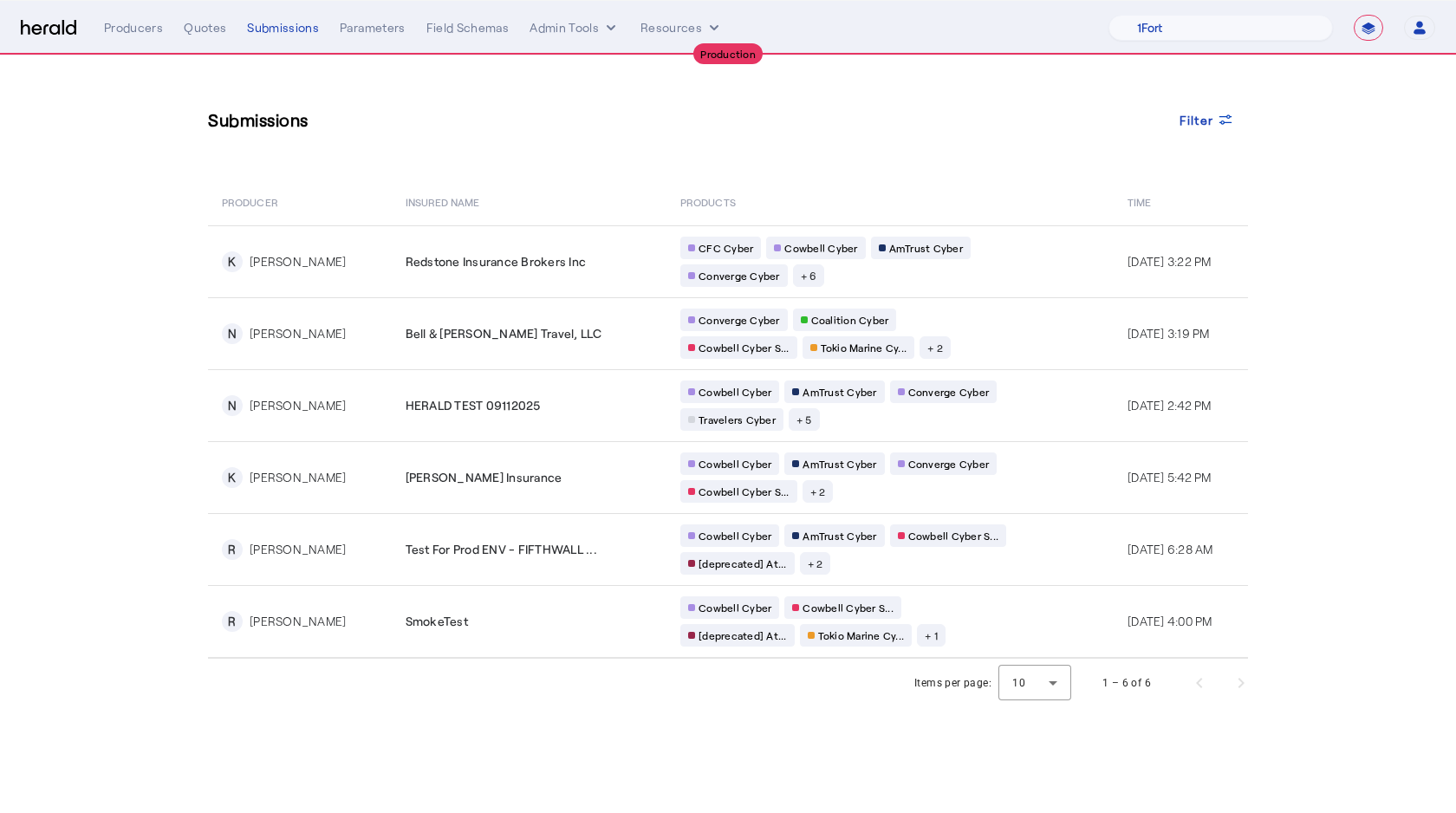
click at [895, 152] on div "Submissions Filter PRODUCER Insured Name PRODUCTS Time K [PERSON_NAME] Redstone…" at bounding box center [728, 356] width 1109 height 603
